Goal: Task Accomplishment & Management: Complete application form

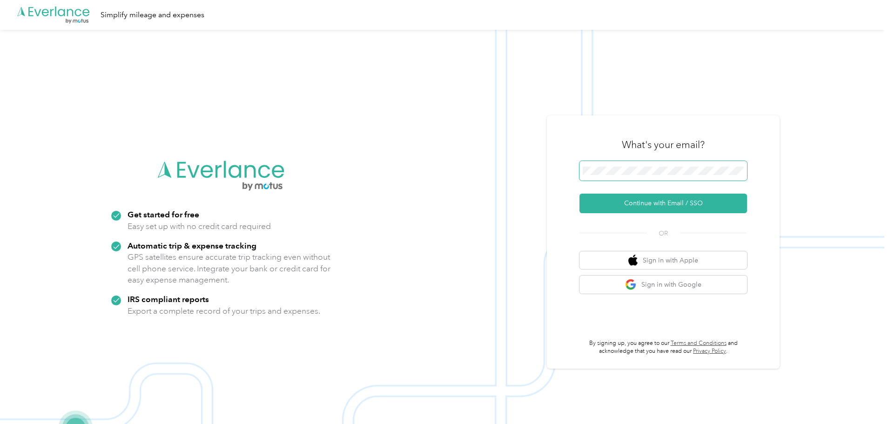
click at [669, 161] on span at bounding box center [663, 171] width 168 height 20
click at [579, 194] on button "Continue with Email / SSO" at bounding box center [663, 204] width 168 height 20
click at [646, 201] on button "Continue with Email / SSO" at bounding box center [663, 204] width 168 height 20
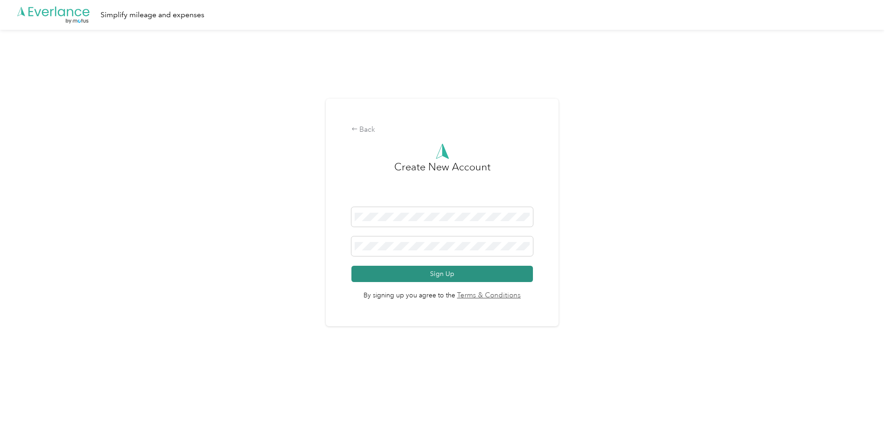
click at [522, 273] on button "Sign Up" at bounding box center [442, 274] width 182 height 16
